Goal: Task Accomplishment & Management: Complete application form

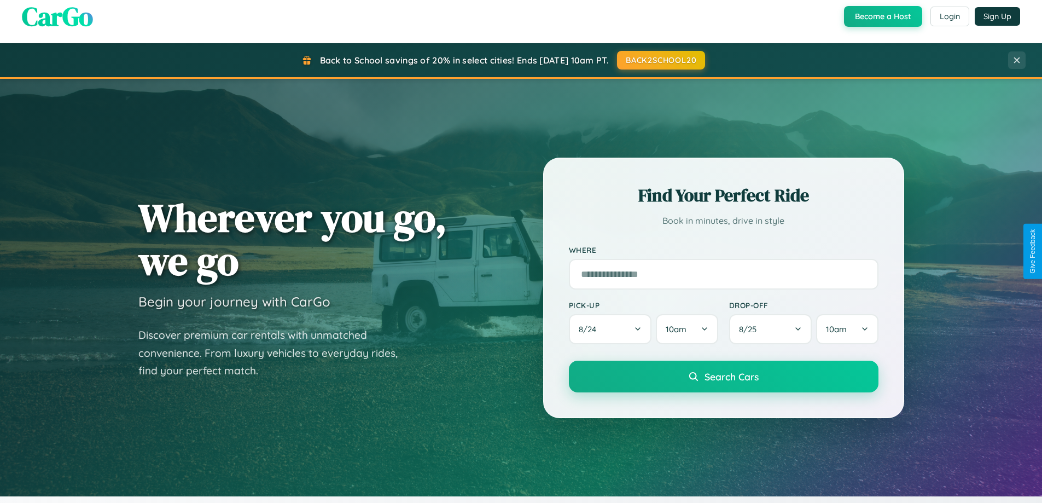
scroll to position [472, 0]
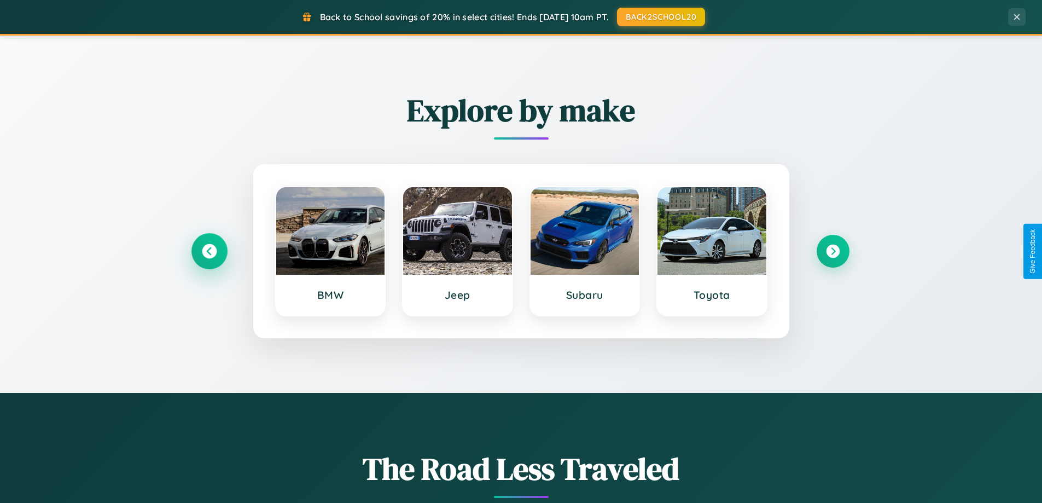
click at [209, 251] on icon at bounding box center [209, 251] width 15 height 15
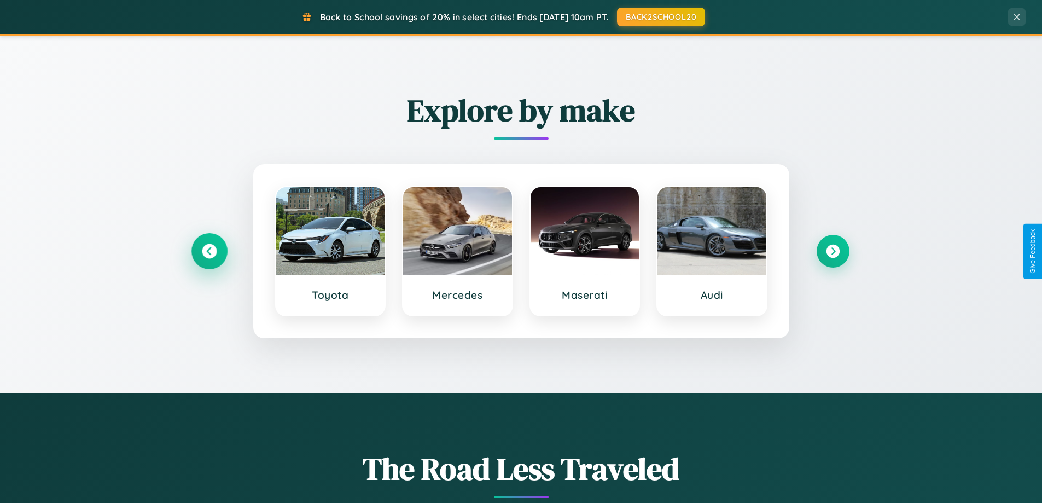
click at [209, 251] on icon at bounding box center [209, 251] width 15 height 15
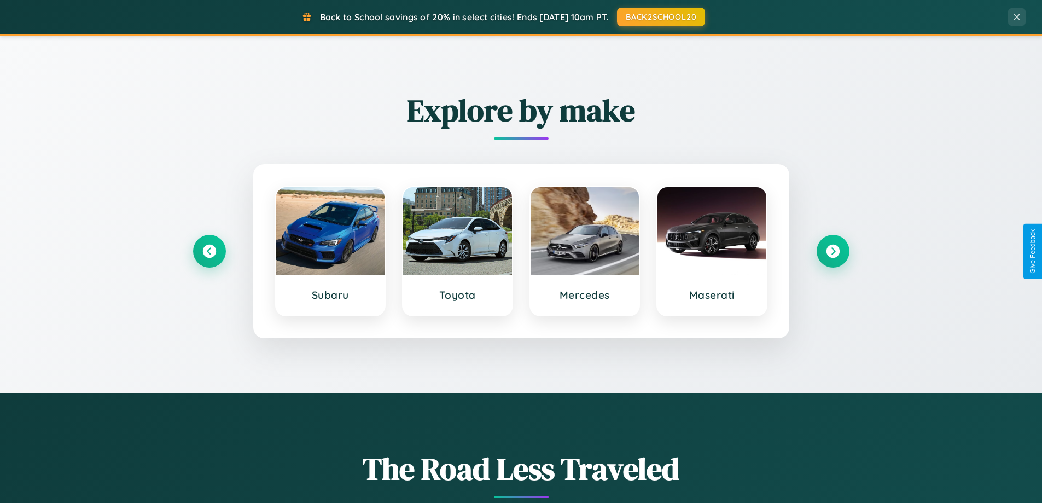
scroll to position [0, 0]
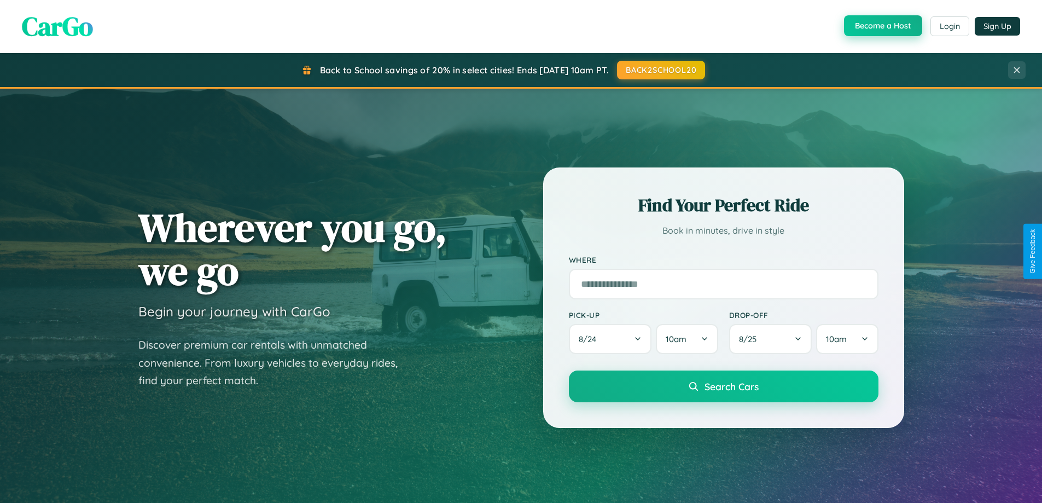
click at [882, 26] on button "Become a Host" at bounding box center [883, 25] width 78 height 21
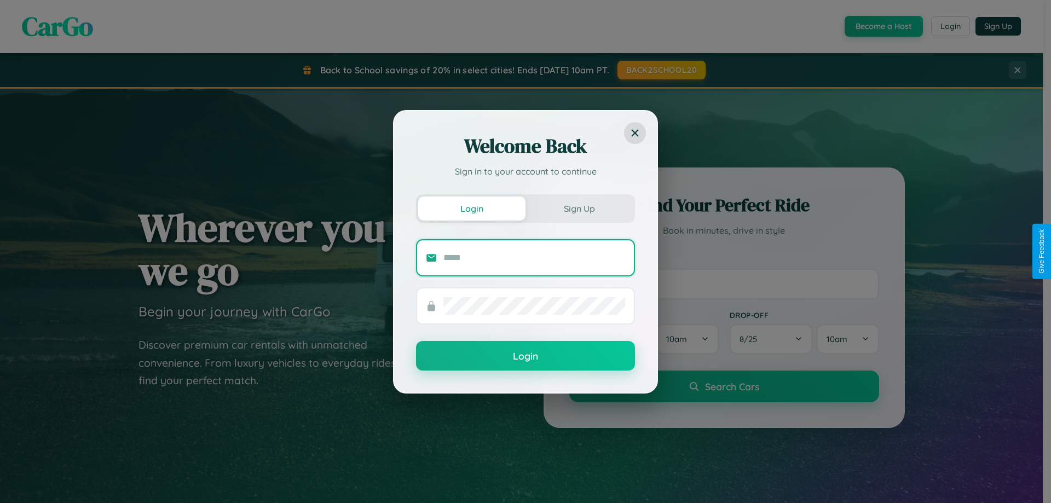
click at [534, 257] on input "text" at bounding box center [534, 258] width 182 height 18
type input "**********"
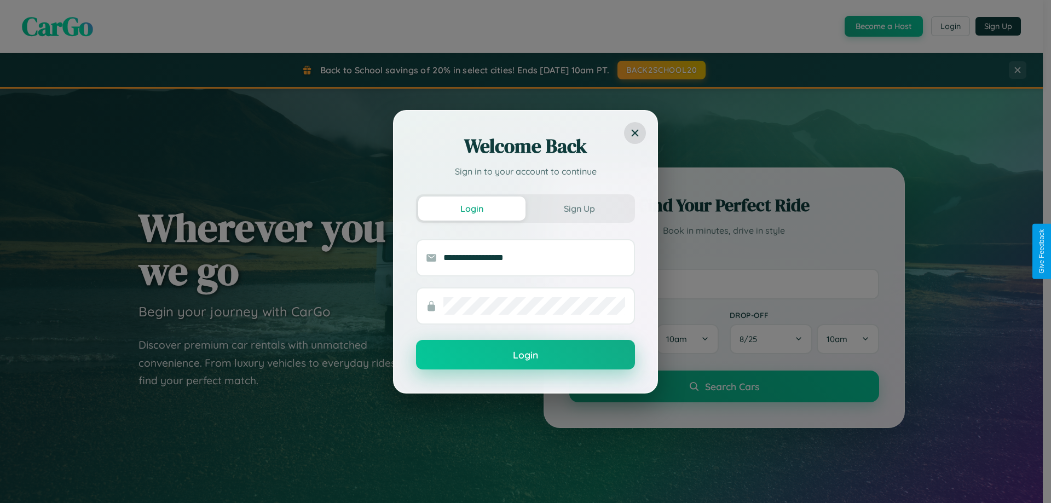
click at [525, 355] on button "Login" at bounding box center [525, 355] width 219 height 30
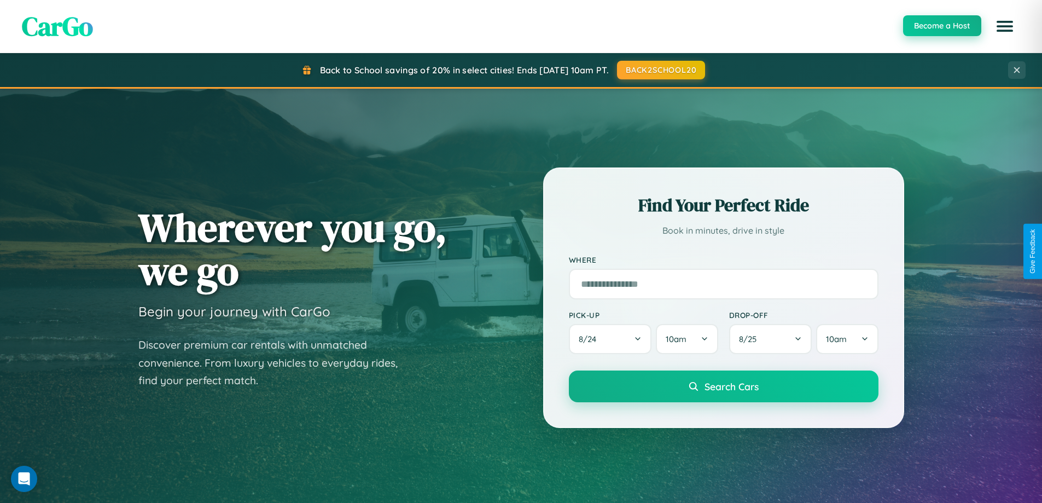
click at [942, 26] on button "Become a Host" at bounding box center [942, 25] width 78 height 21
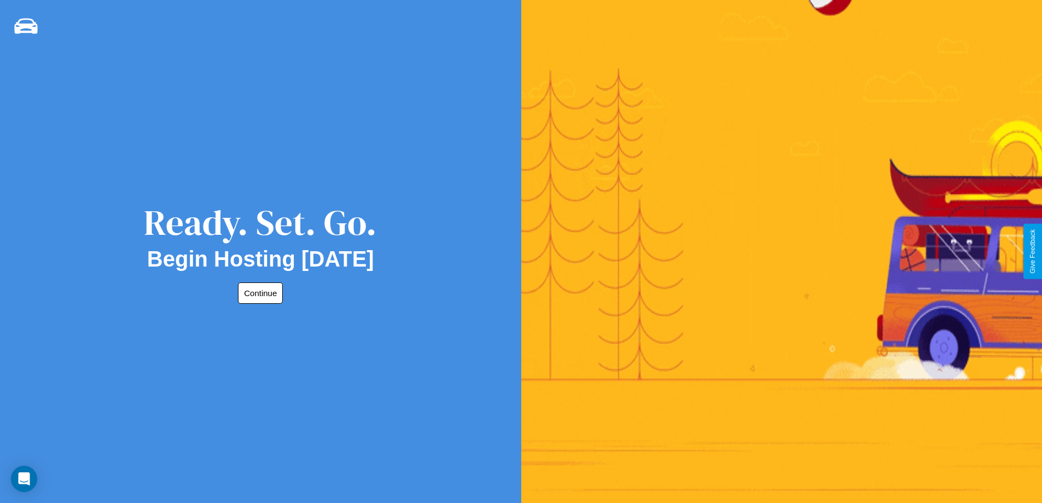
click at [258, 293] on button "Continue" at bounding box center [260, 292] width 45 height 21
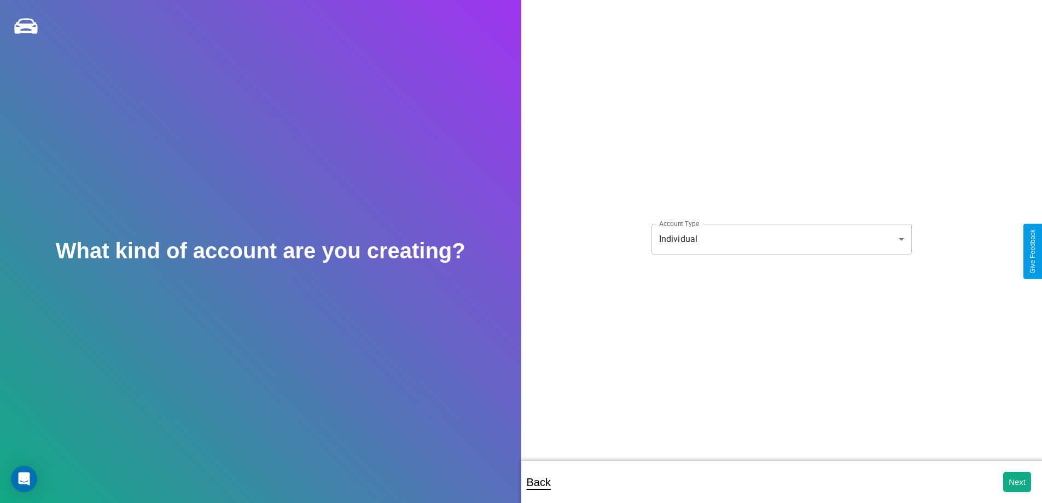
click at [781, 239] on body "**********" at bounding box center [521, 259] width 1042 height 518
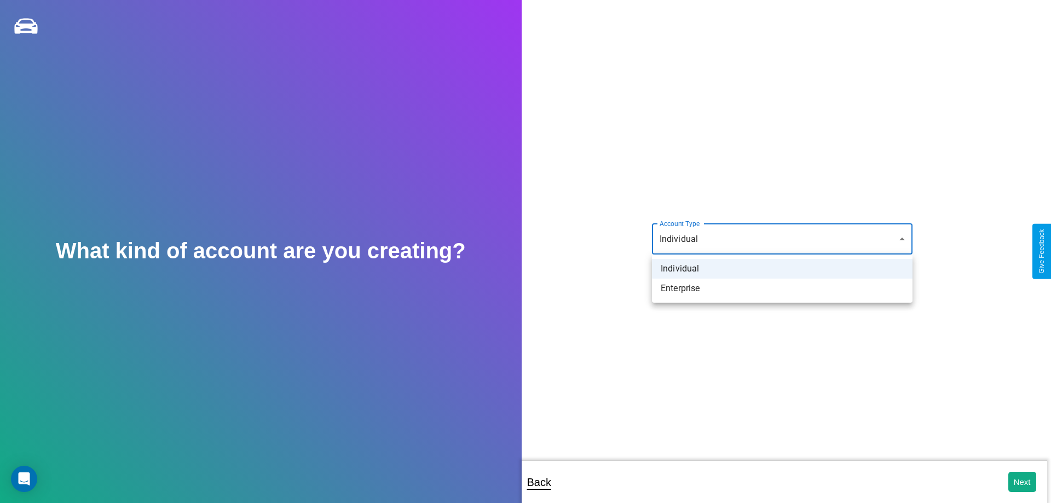
click at [782, 269] on li "Individual" at bounding box center [782, 269] width 260 height 20
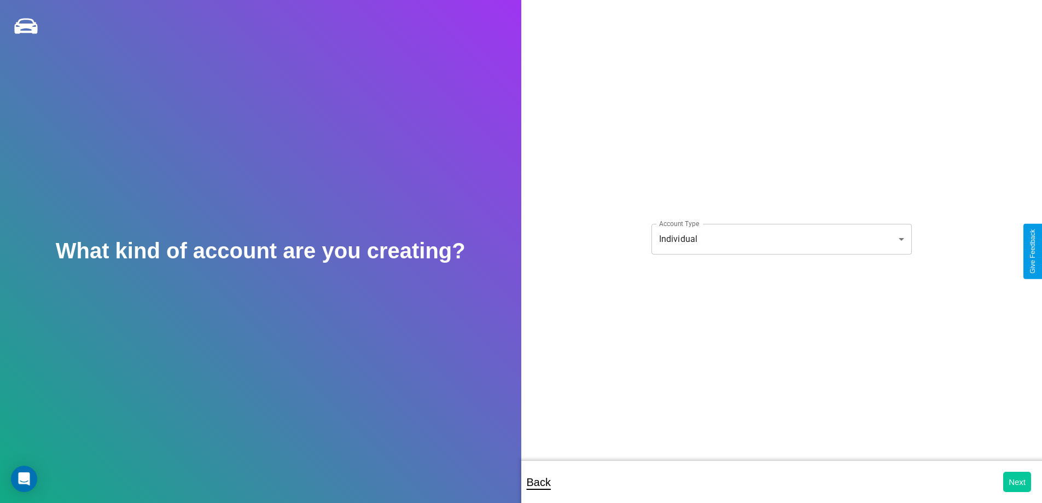
click at [1017, 482] on button "Next" at bounding box center [1018, 482] width 28 height 20
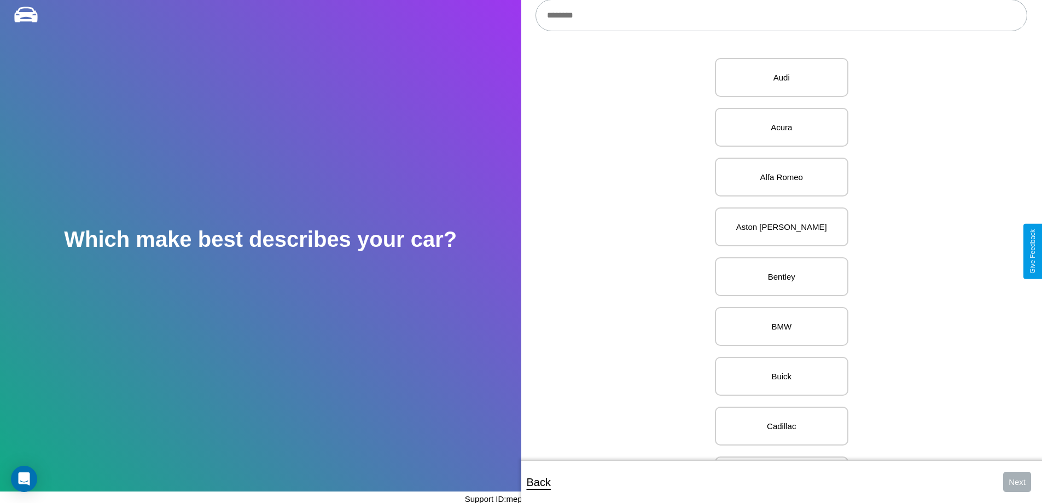
scroll to position [424, 0]
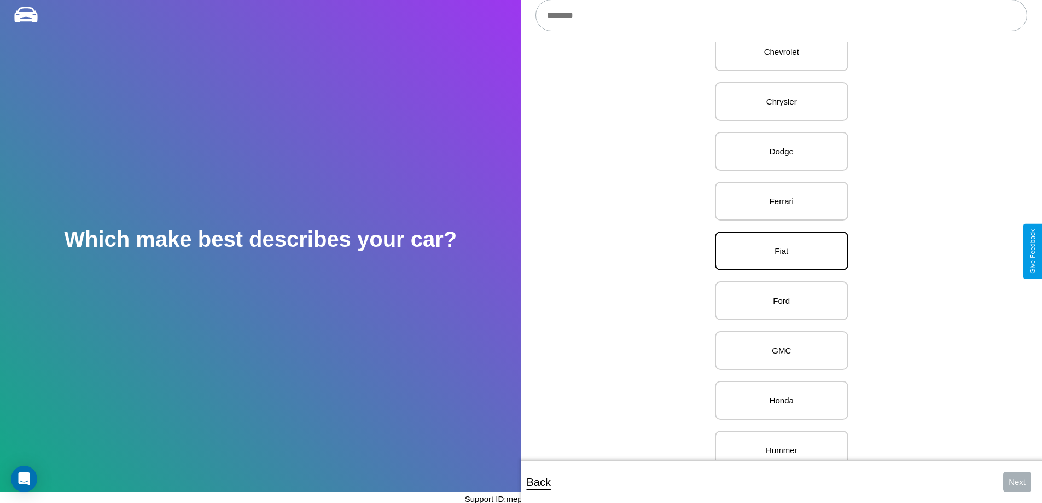
click at [778, 251] on p "Fiat" at bounding box center [781, 251] width 109 height 15
click at [1017, 482] on button "Next" at bounding box center [1018, 482] width 28 height 20
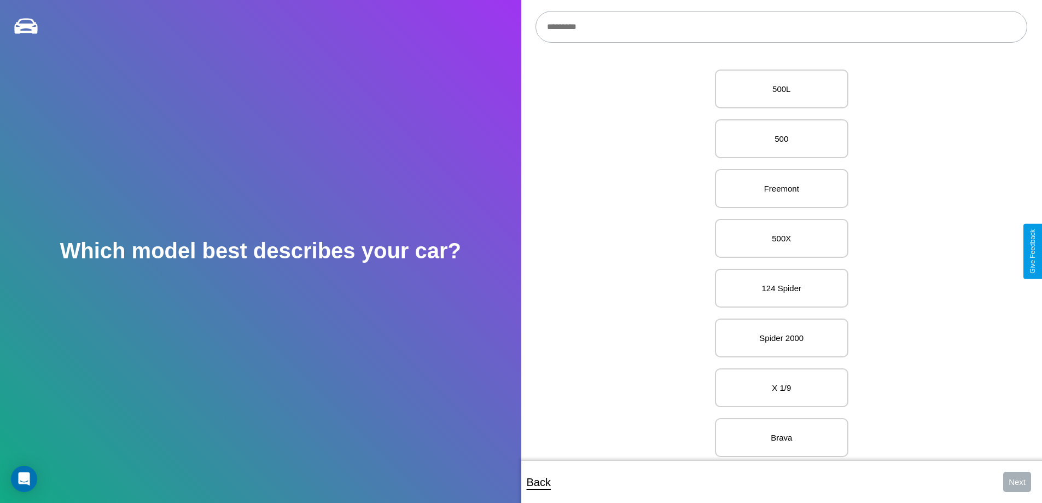
click at [781, 27] on input "text" at bounding box center [782, 27] width 492 height 32
type input "*****"
click at [778, 89] on p "X 1/9" at bounding box center [781, 89] width 109 height 15
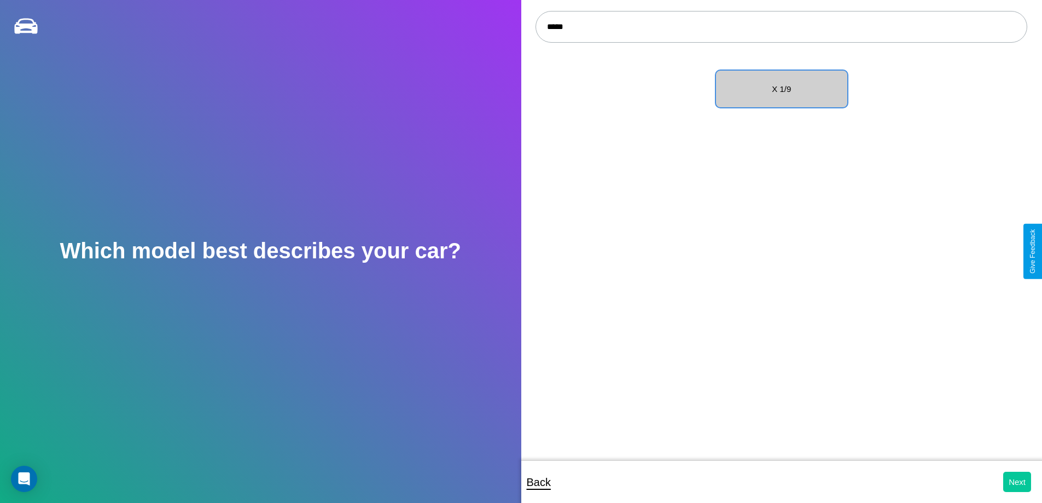
click at [1017, 482] on button "Next" at bounding box center [1018, 482] width 28 height 20
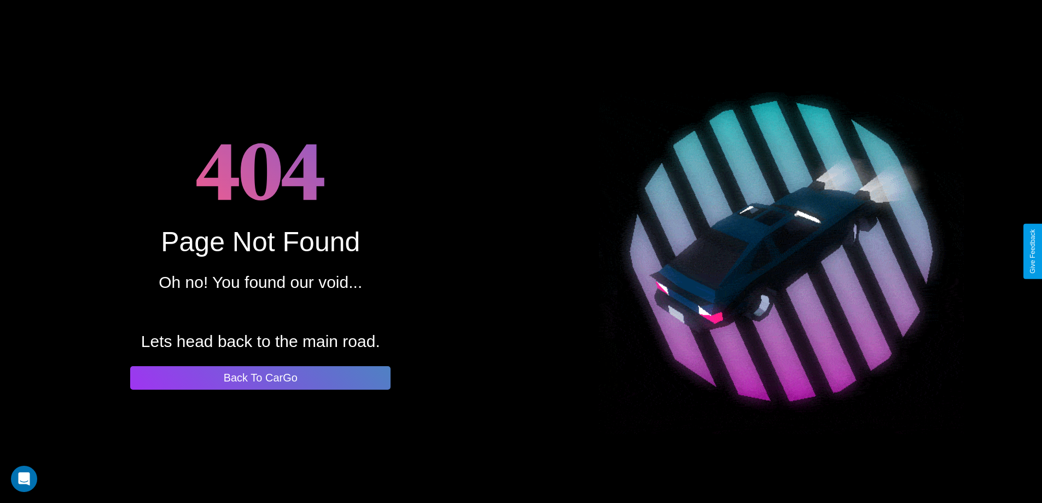
click at [260, 378] on button "Back To CarGo" at bounding box center [260, 378] width 260 height 24
